Goal: Find specific page/section: Find specific page/section

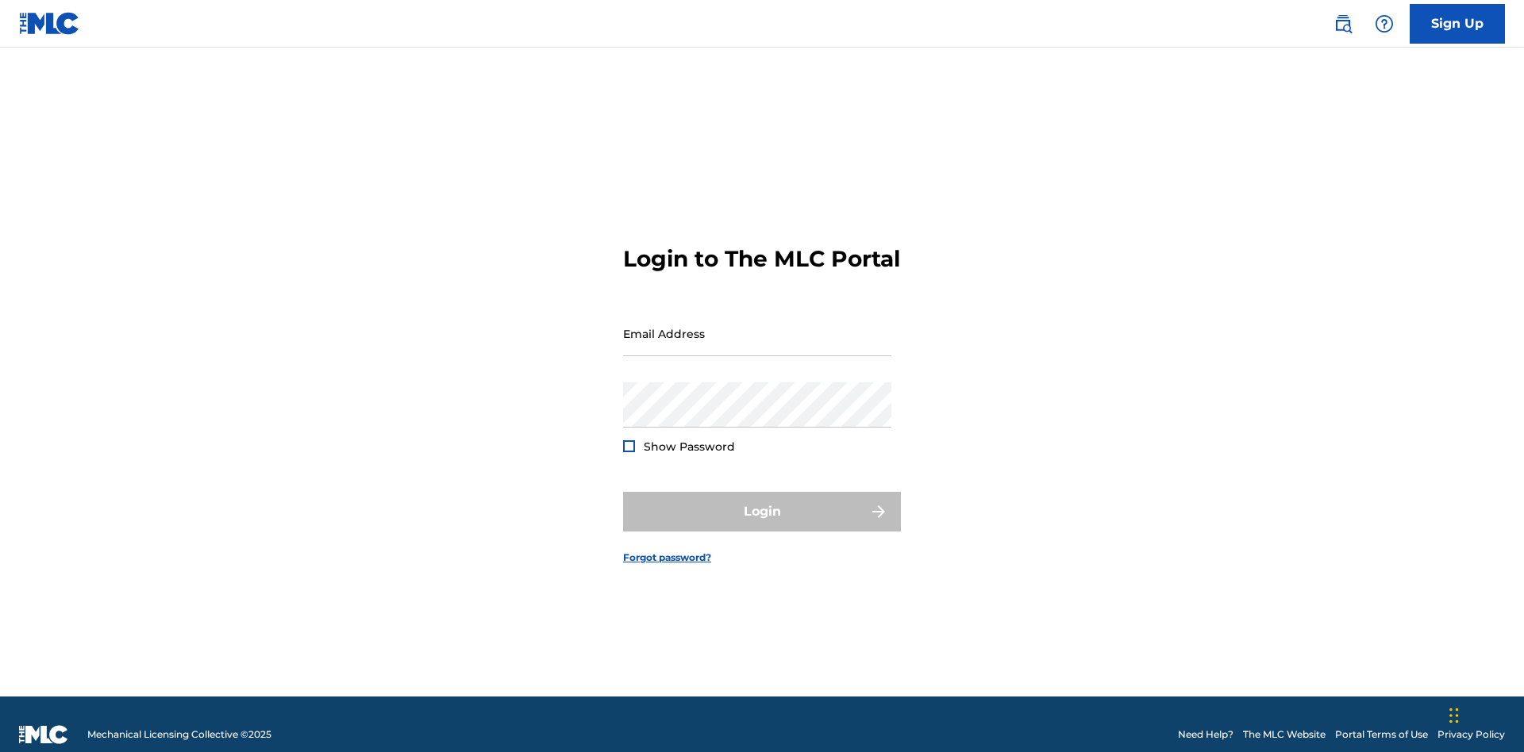
scroll to position [21, 0]
click at [757, 326] on input "Email Address" at bounding box center [757, 333] width 268 height 45
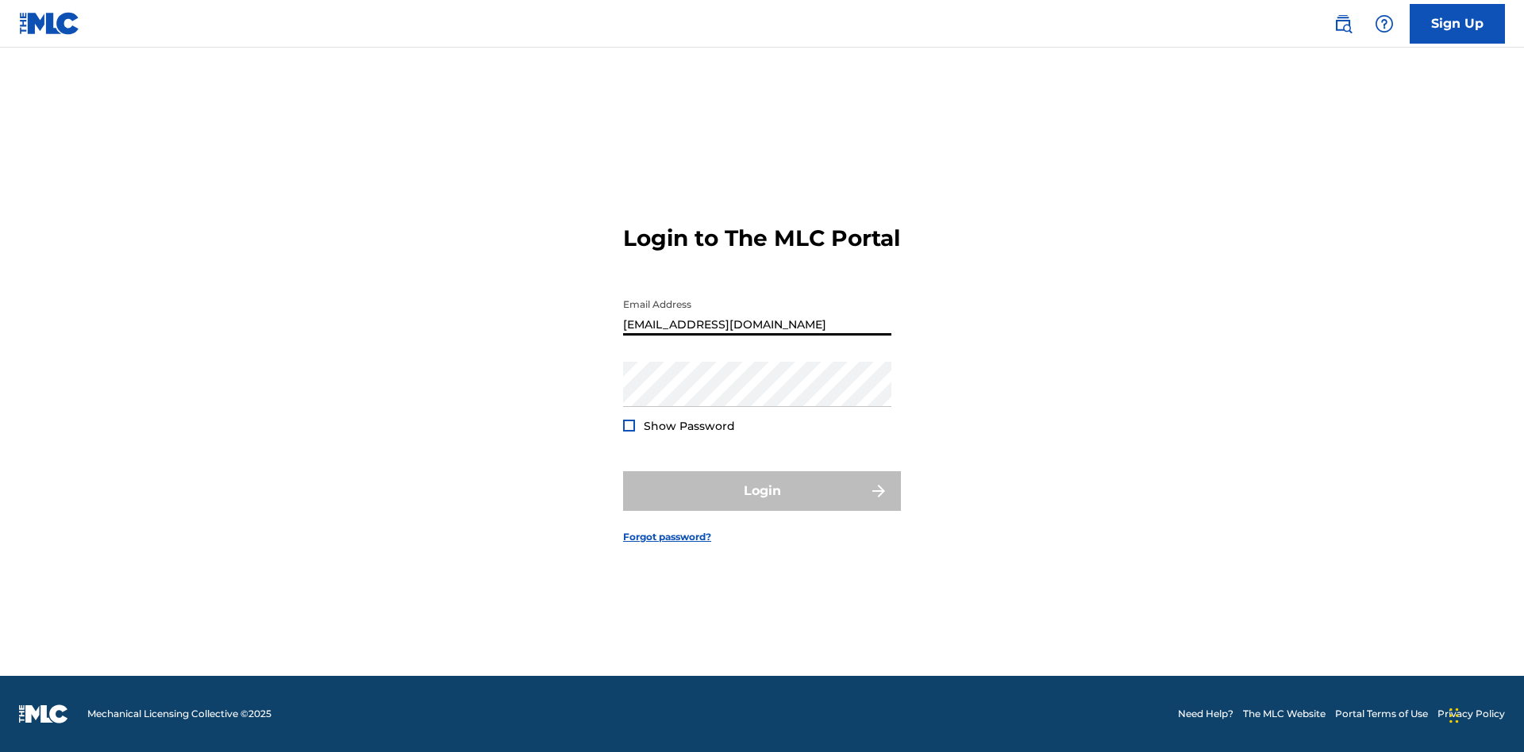
type input "Duke.McTesterson@gmail.com"
click at [762, 505] on button "Login" at bounding box center [762, 491] width 278 height 40
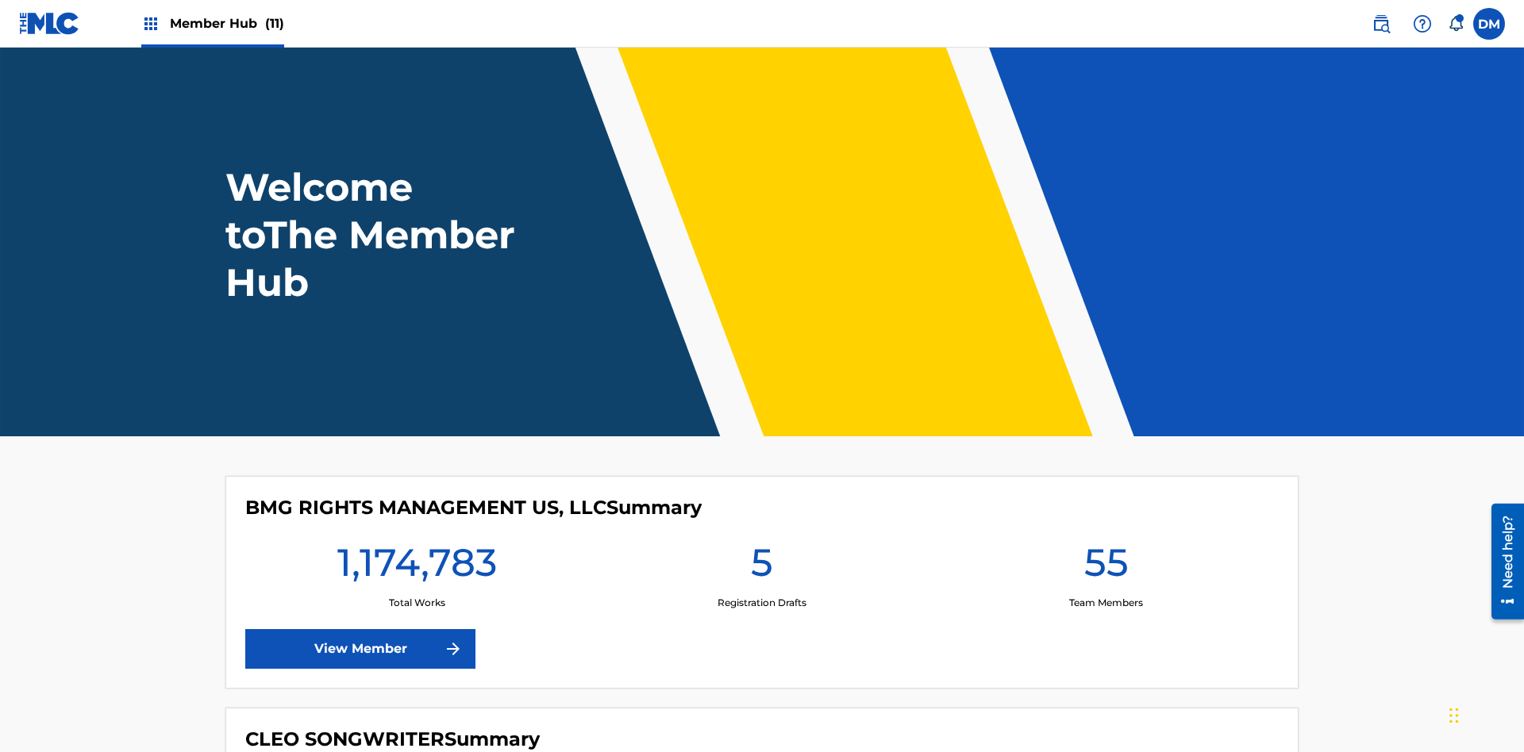
click at [226, 23] on span "Member Hub (11)" at bounding box center [227, 23] width 114 height 18
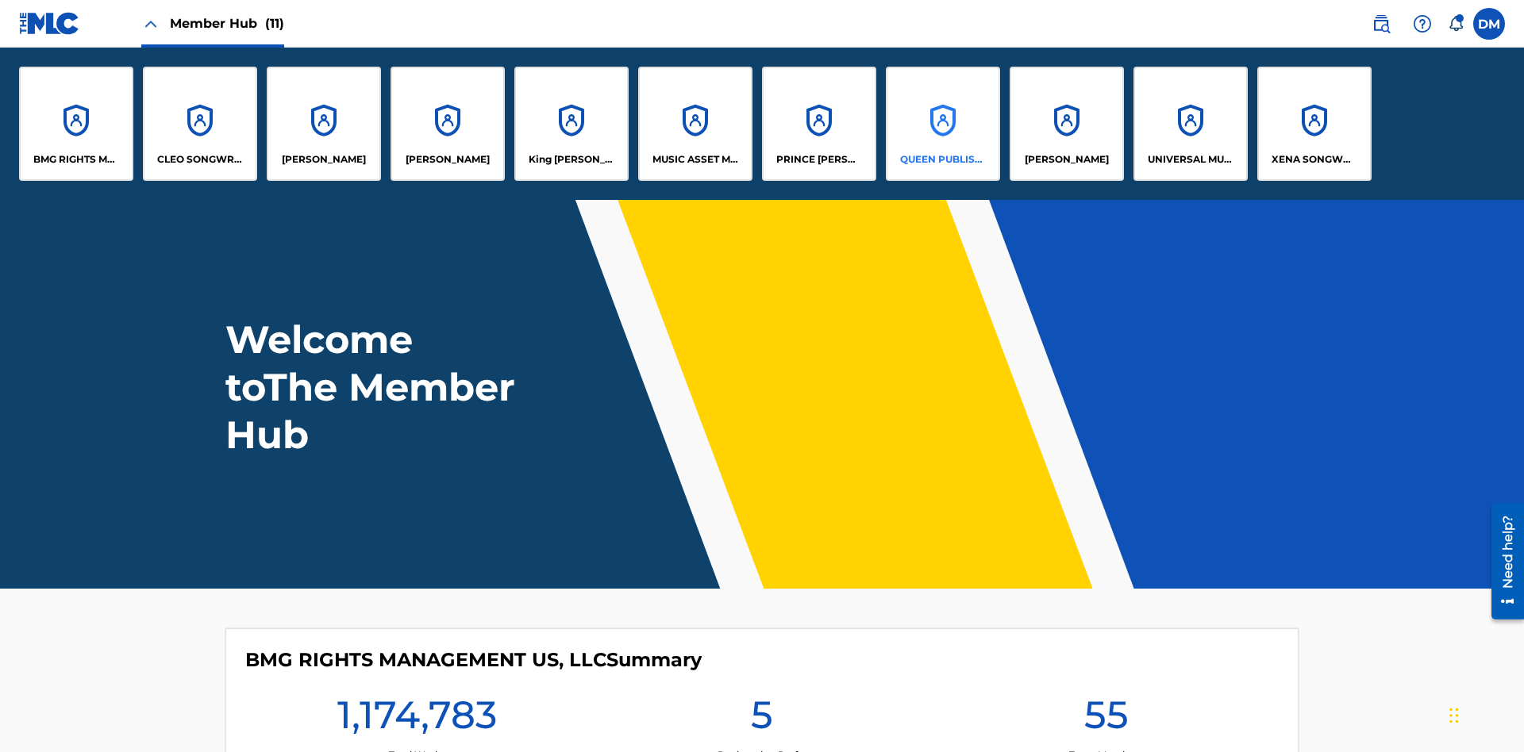
click at [942, 160] on p "QUEEN PUBLISHA" at bounding box center [943, 159] width 87 height 14
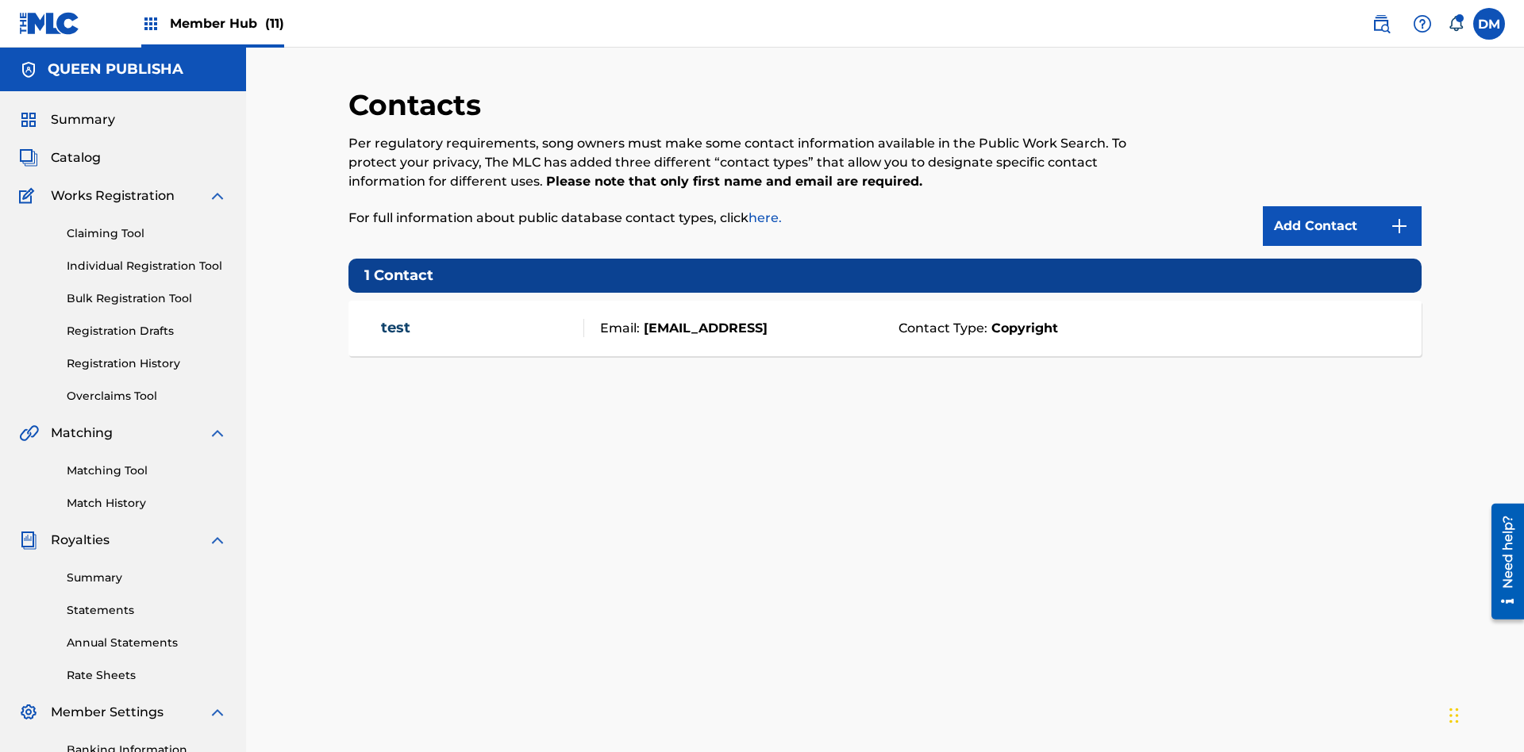
click at [226, 23] on span "Member Hub (11)" at bounding box center [227, 23] width 114 height 18
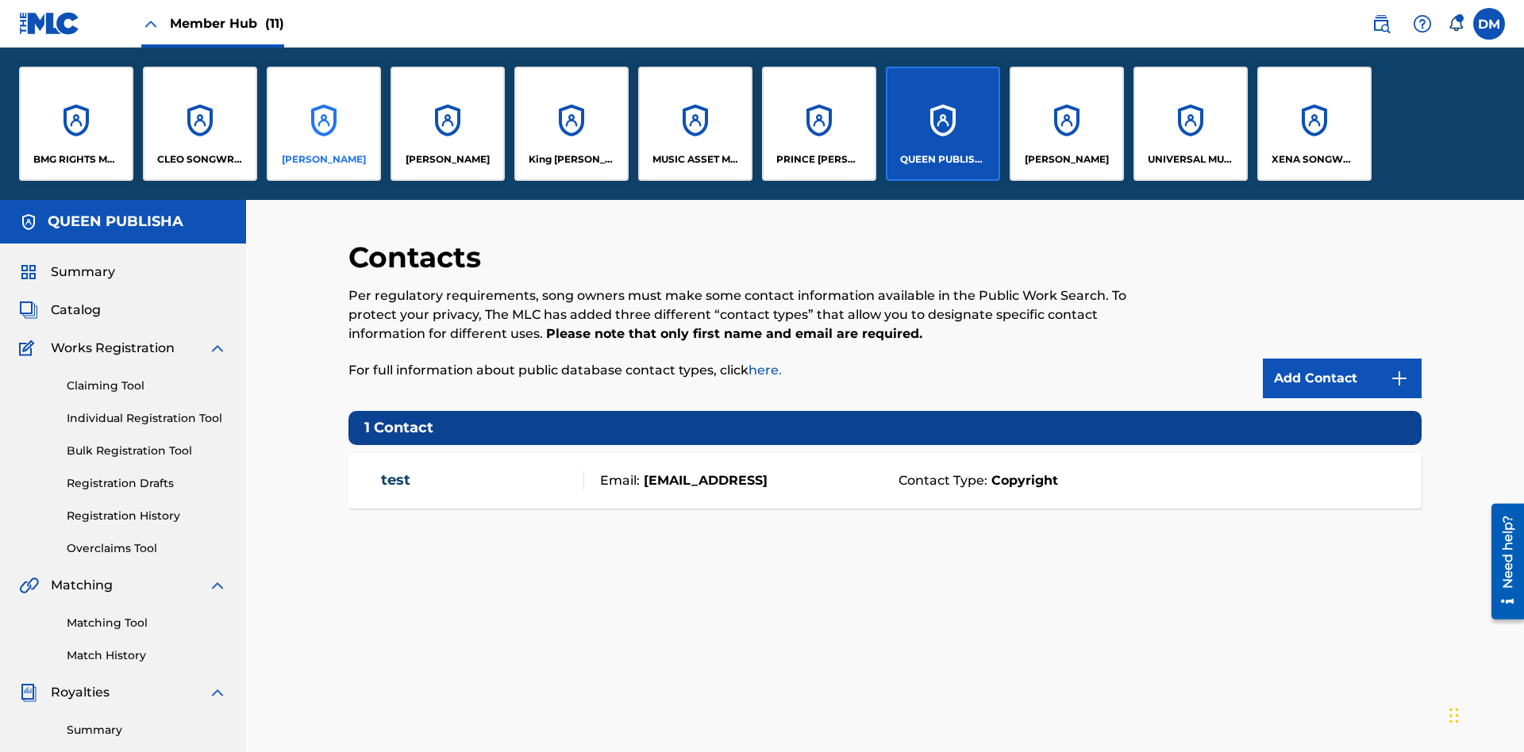
click at [323, 160] on p "ELVIS COSTELLO" at bounding box center [324, 159] width 84 height 14
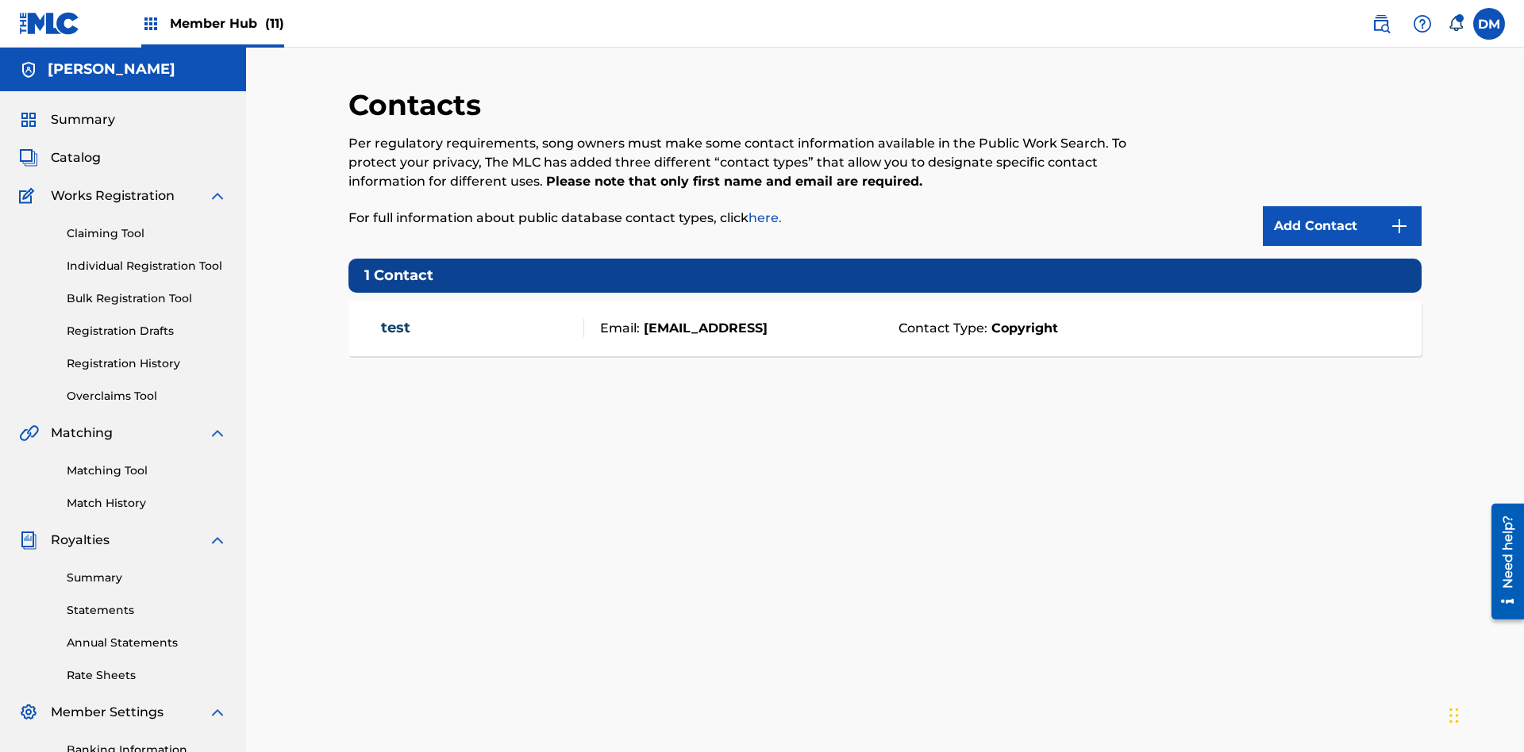
click at [226, 23] on span "Member Hub (11)" at bounding box center [227, 23] width 114 height 18
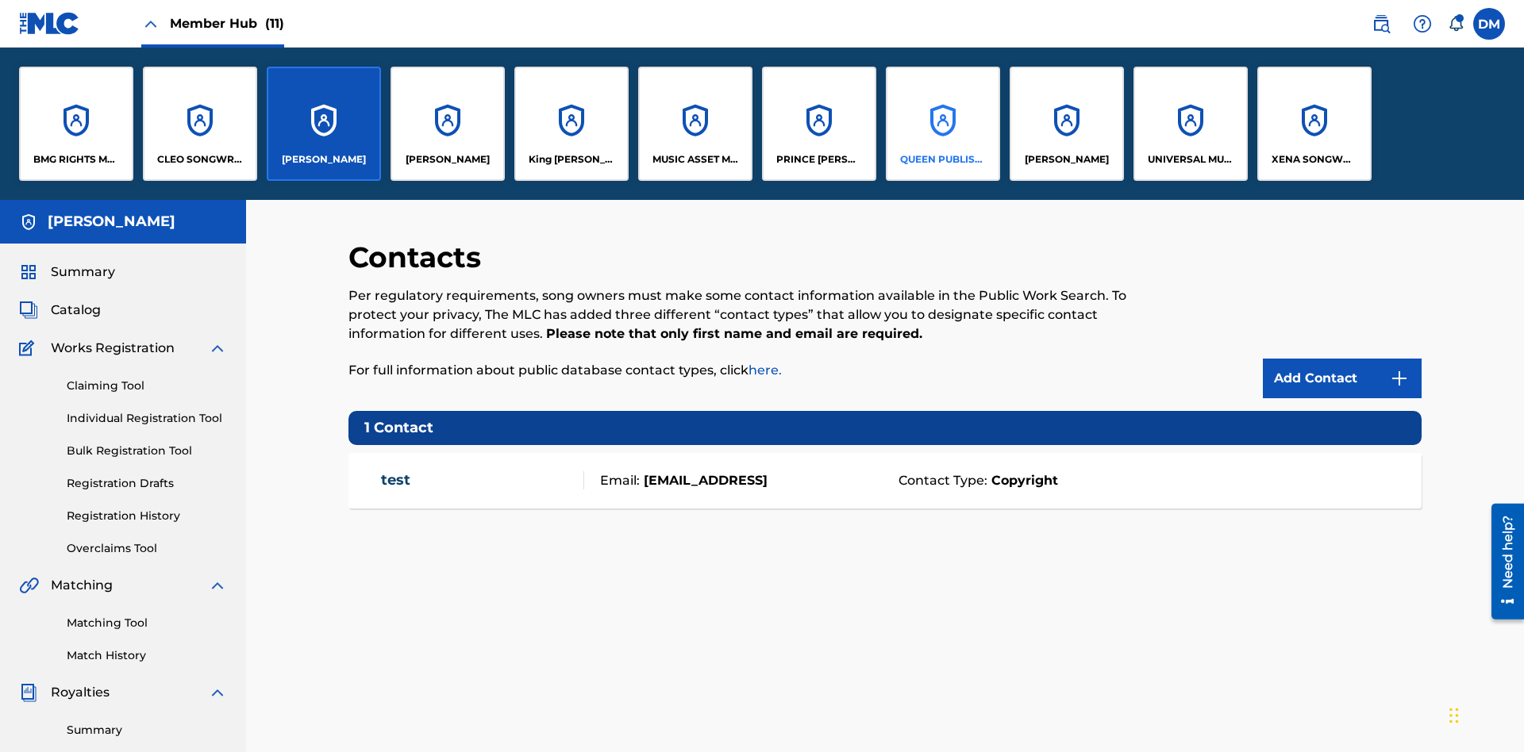
click at [942, 160] on p "QUEEN PUBLISHA" at bounding box center [943, 159] width 87 height 14
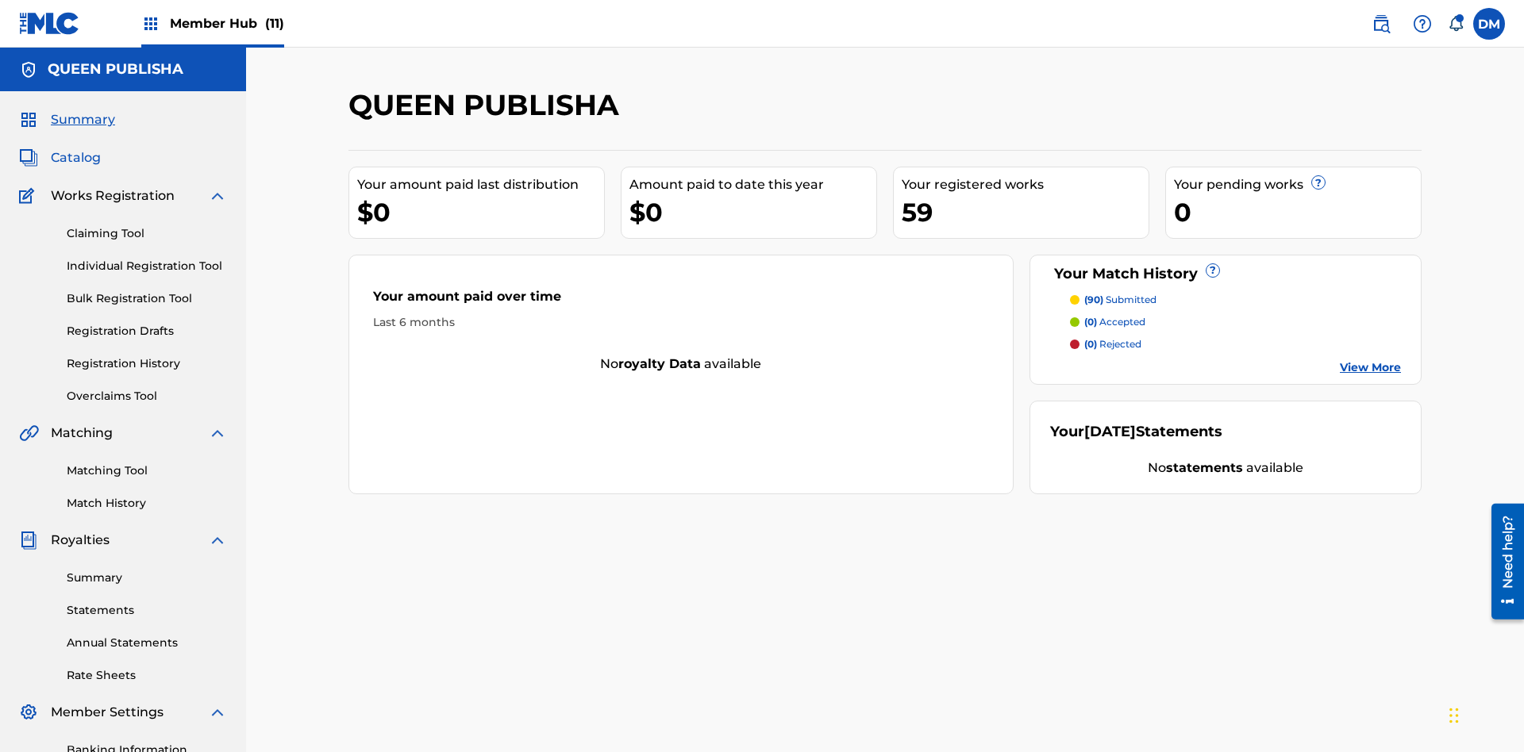
click at [75, 148] on span "Catalog" at bounding box center [76, 157] width 50 height 19
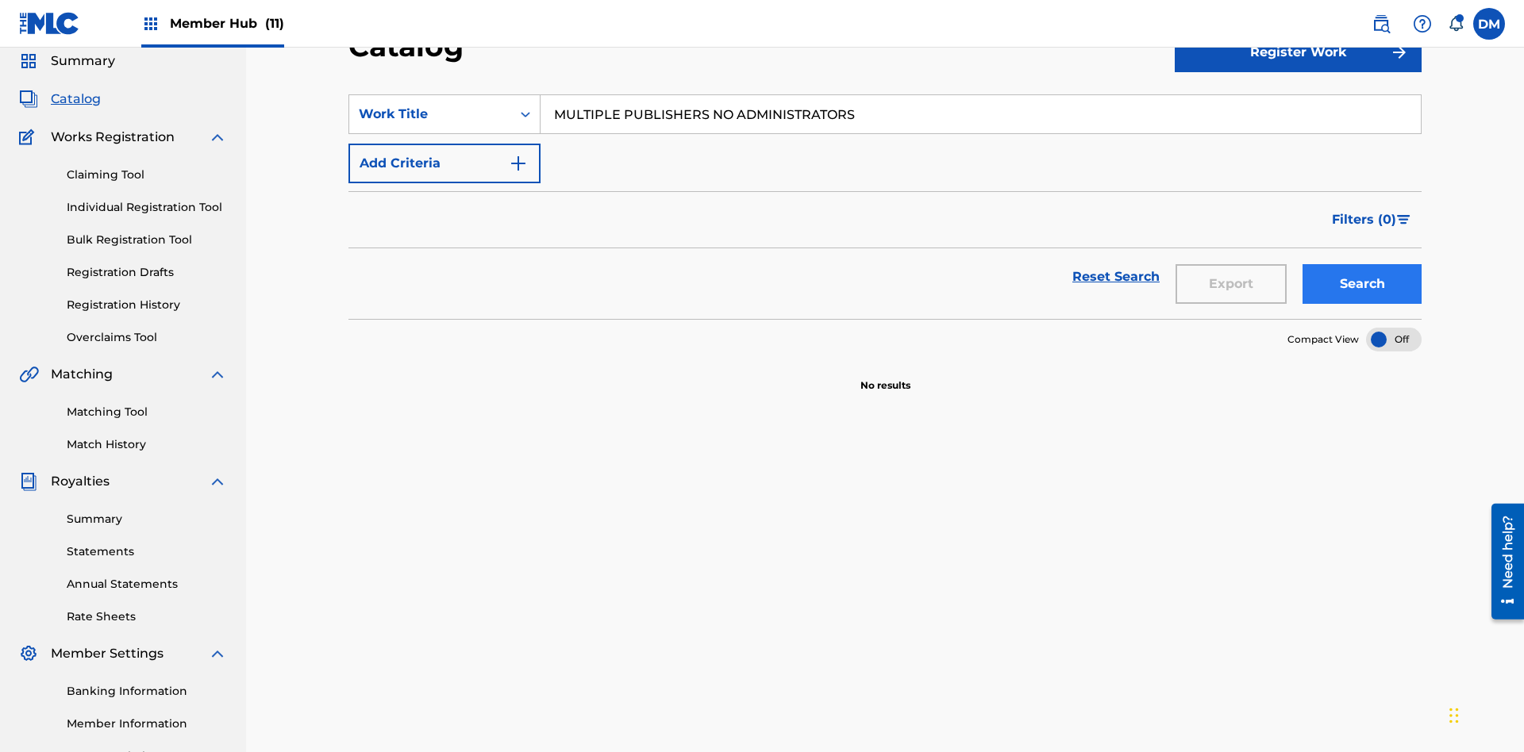
type input "MULTIPLE PUBLISHERS NO ADMINISTRATORS"
click at [1362, 264] on button "Search" at bounding box center [1362, 284] width 119 height 40
